Goal: Task Accomplishment & Management: Complete application form

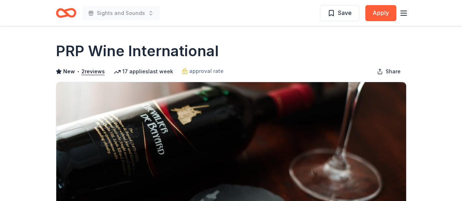
click at [69, 14] on icon "Home" at bounding box center [66, 12] width 20 height 17
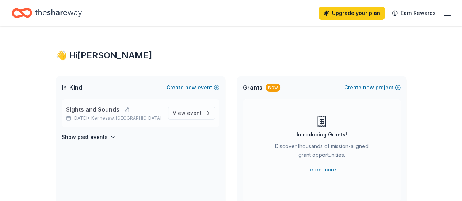
click at [111, 108] on span "Sights and Sounds" at bounding box center [92, 109] width 53 height 9
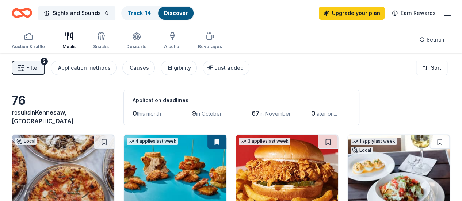
click at [34, 65] on span "Filter" at bounding box center [32, 68] width 13 height 9
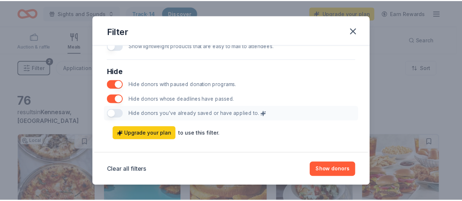
scroll to position [421, 0]
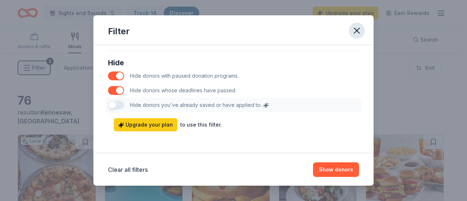
click at [352, 28] on icon "button" at bounding box center [357, 31] width 10 height 10
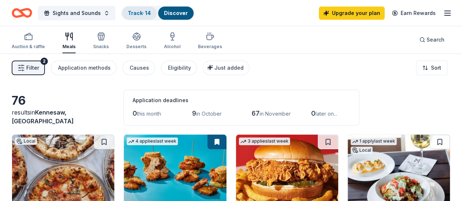
click at [153, 9] on div "Track · 14" at bounding box center [139, 13] width 35 height 13
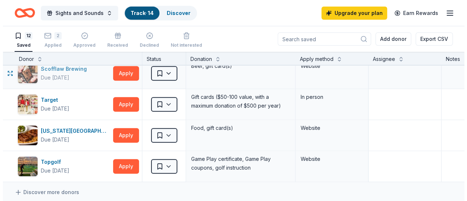
scroll to position [219, 0]
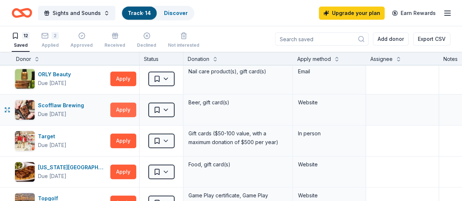
click at [125, 104] on button "Apply" at bounding box center [123, 110] width 26 height 15
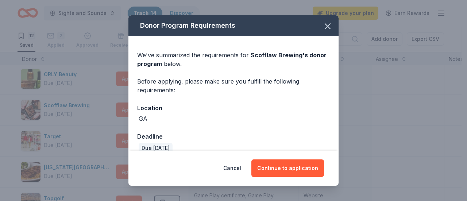
scroll to position [11, 0]
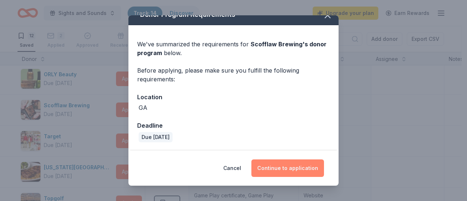
click at [293, 171] on button "Continue to application" at bounding box center [288, 169] width 73 height 18
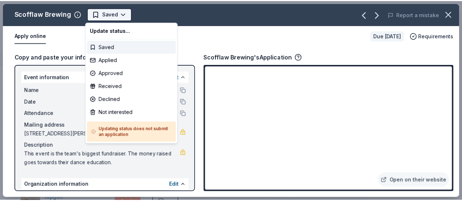
scroll to position [0, 0]
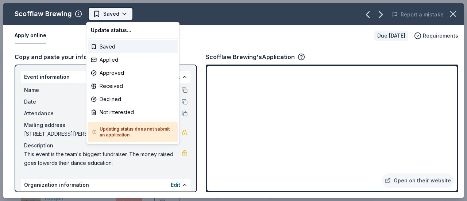
click at [126, 14] on html "Sights and Sounds Track · 14 Discover Upgrade your plan Earn Rewards 12 Saved 2…" at bounding box center [233, 100] width 467 height 201
click at [111, 62] on div "Applied" at bounding box center [133, 59] width 90 height 13
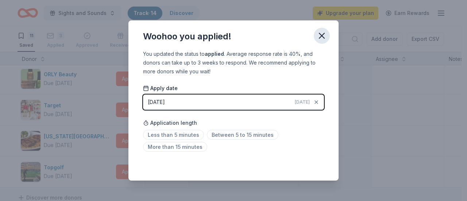
click at [319, 38] on icon "button" at bounding box center [322, 36] width 10 height 10
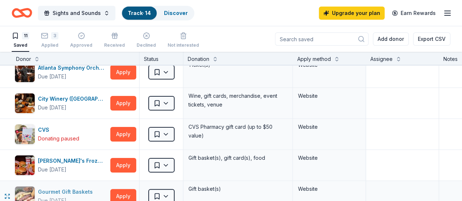
scroll to position [37, 0]
